Goal: Task Accomplishment & Management: Complete application form

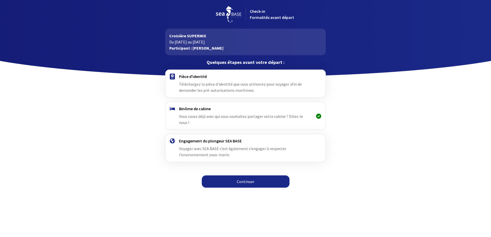
click at [224, 177] on link "Continuer" at bounding box center [246, 182] width 88 height 12
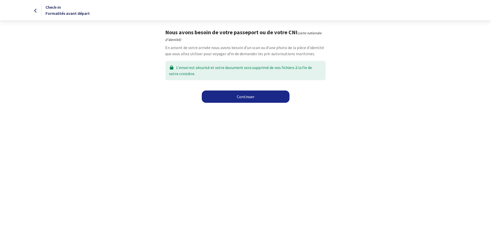
click at [242, 99] on link "Continuer" at bounding box center [246, 97] width 88 height 12
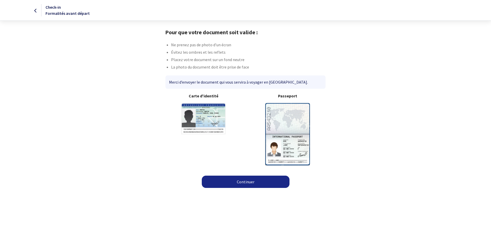
click at [276, 143] on img at bounding box center [287, 134] width 45 height 62
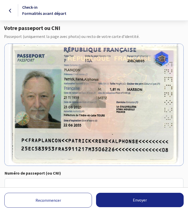
scroll to position [43, 0]
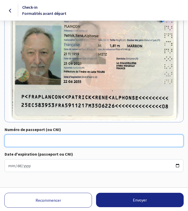
click at [28, 139] on input "Numéro de passeport (ou CNI)" at bounding box center [94, 140] width 179 height 12
type input "25EC58395 7"
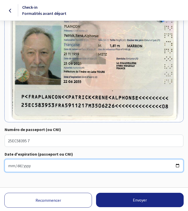
click at [25, 167] on input "Date d'expiration (passeport ou CNI)" at bounding box center [94, 165] width 179 height 13
drag, startPoint x: 9, startPoint y: 164, endPoint x: 12, endPoint y: 165, distance: 3.7
click at [12, 165] on input "Date d'expiration (passeport ou CNI)" at bounding box center [94, 165] width 179 height 13
type input "2035-06-22"
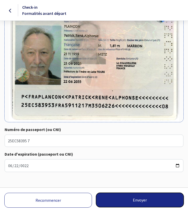
click at [125, 201] on button "Envoyer" at bounding box center [140, 199] width 88 height 14
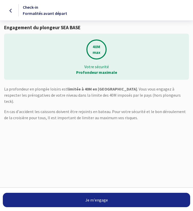
click at [103, 197] on link "Je m'engage" at bounding box center [96, 199] width 187 height 14
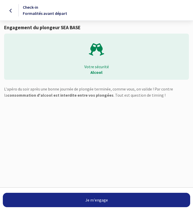
click at [103, 200] on link "Je m'engage" at bounding box center [96, 199] width 187 height 14
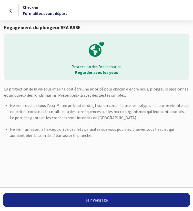
click at [103, 200] on link "Je m'engage" at bounding box center [96, 199] width 187 height 14
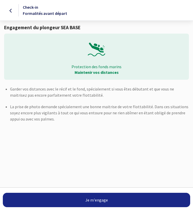
click at [103, 200] on link "Je m'engage" at bounding box center [96, 199] width 187 height 14
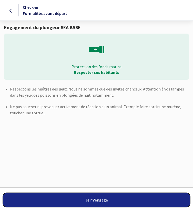
click at [103, 200] on button "Je m'engage" at bounding box center [96, 199] width 187 height 14
